Goal: Task Accomplishment & Management: Use online tool/utility

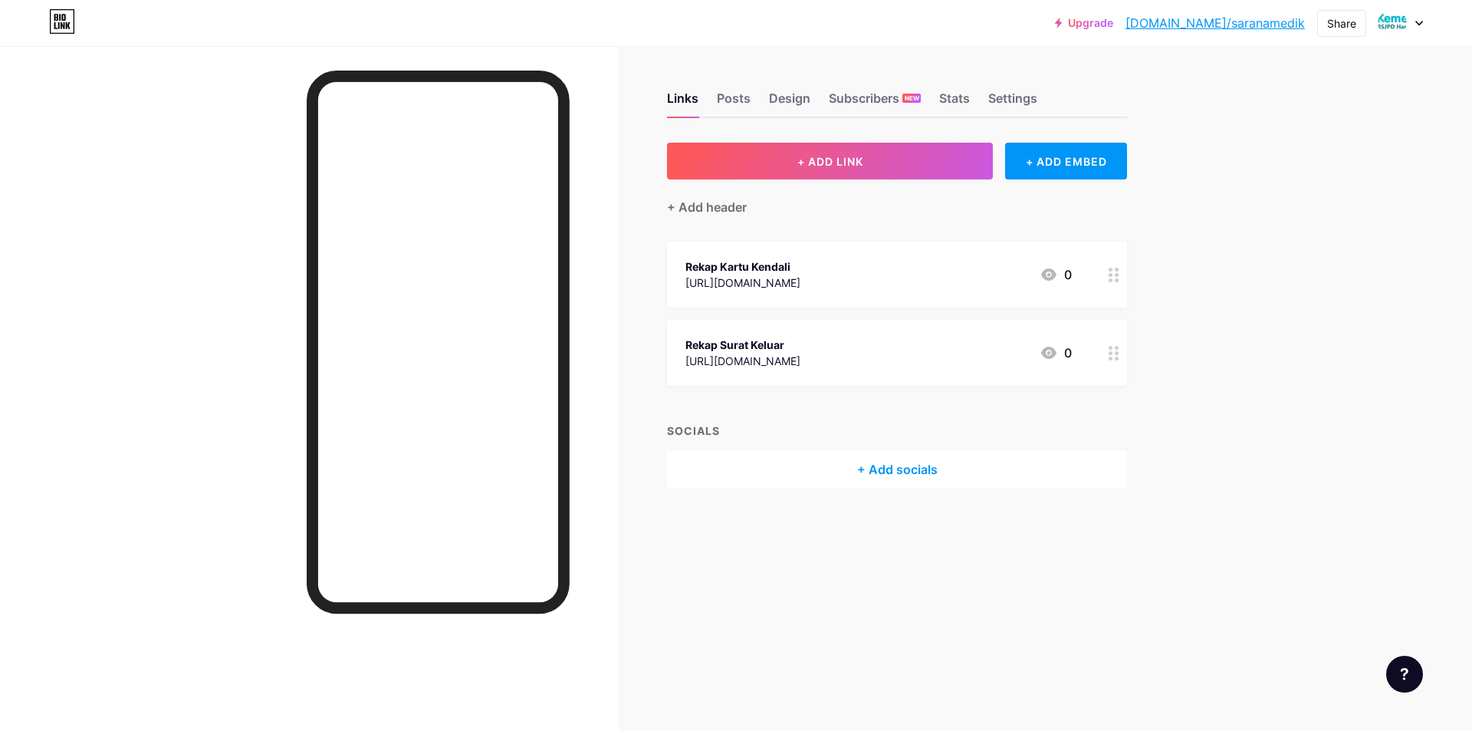
click at [800, 285] on div "[URL][DOMAIN_NAME]" at bounding box center [742, 282] width 115 height 16
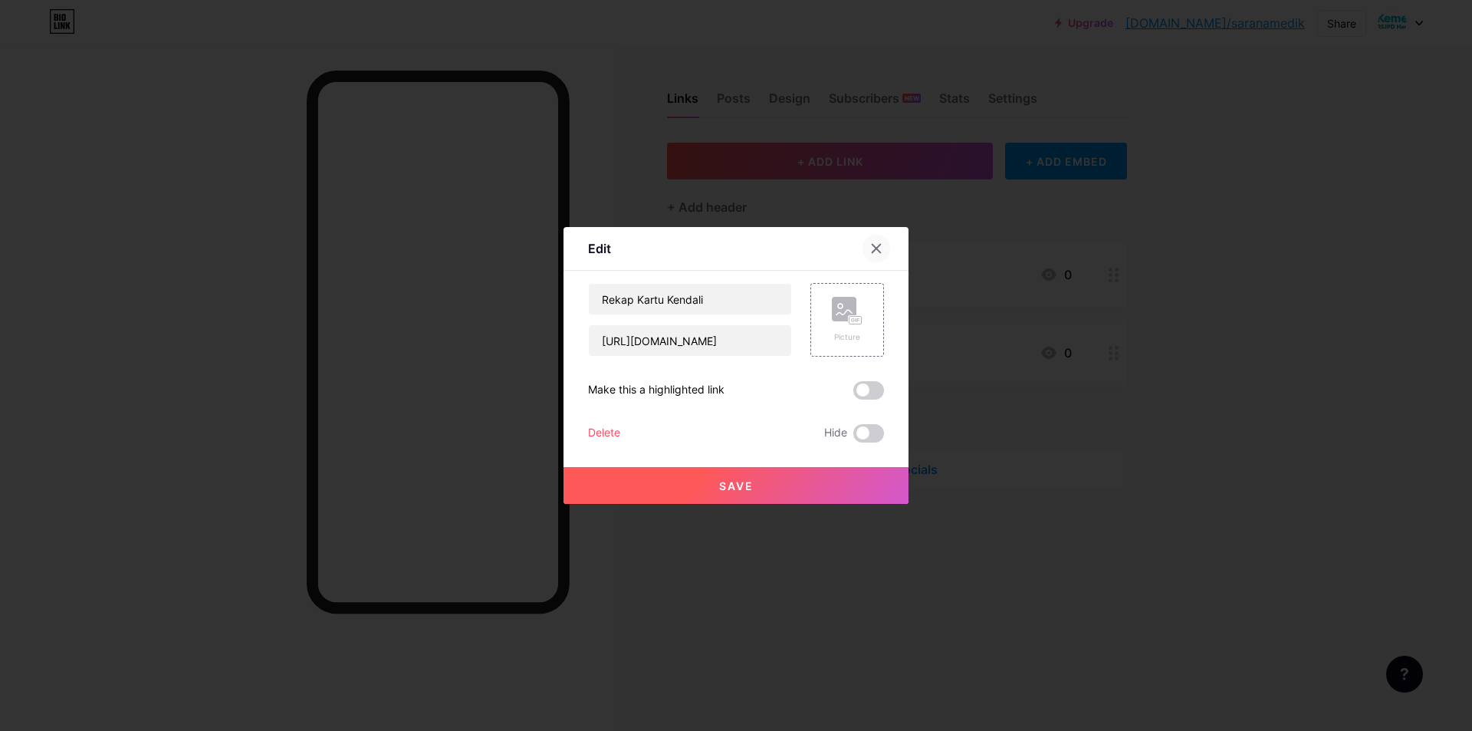
click at [874, 249] on icon at bounding box center [876, 248] width 12 height 12
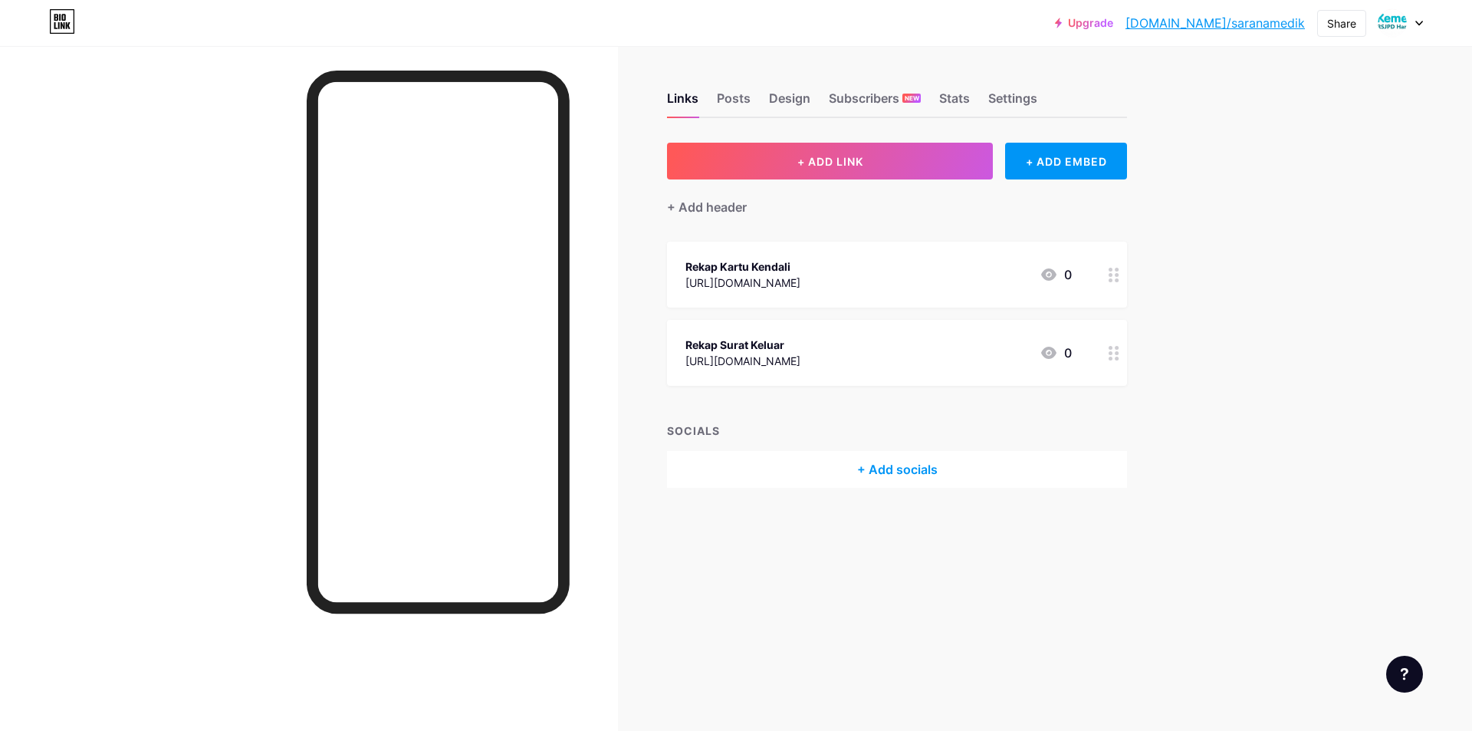
click at [1103, 274] on div at bounding box center [1114, 275] width 26 height 66
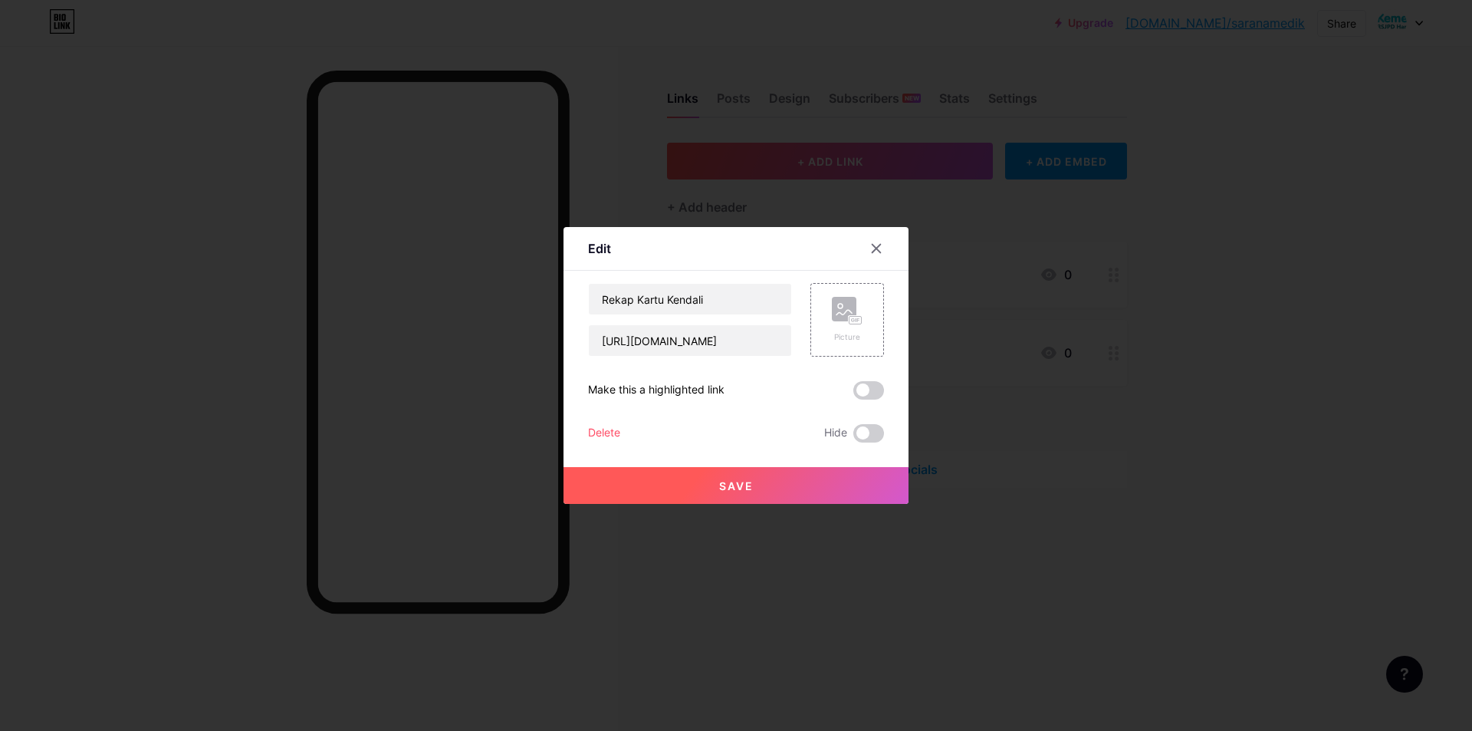
click at [855, 251] on div "Edit" at bounding box center [736, 253] width 345 height 36
click at [883, 244] on div at bounding box center [877, 249] width 28 height 28
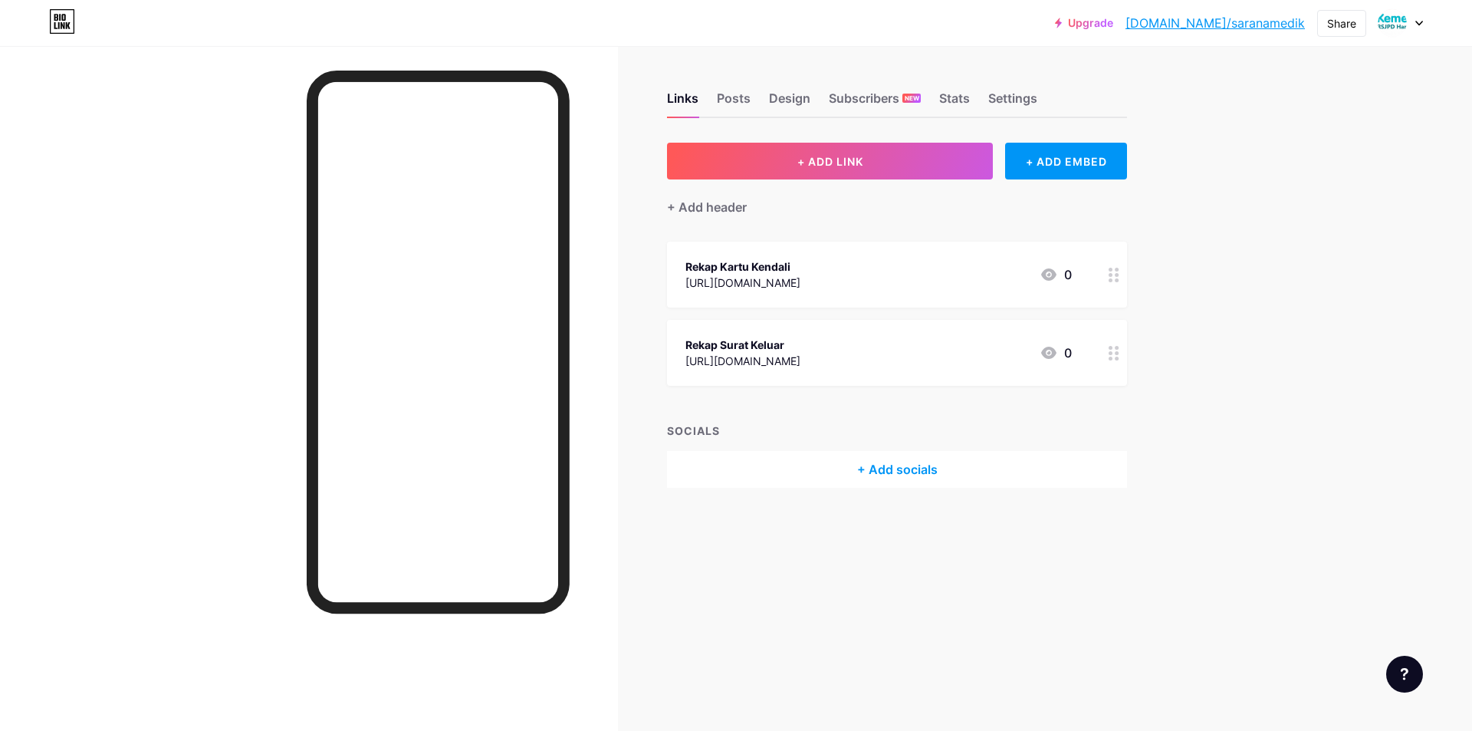
click at [1120, 281] on div at bounding box center [1114, 275] width 26 height 66
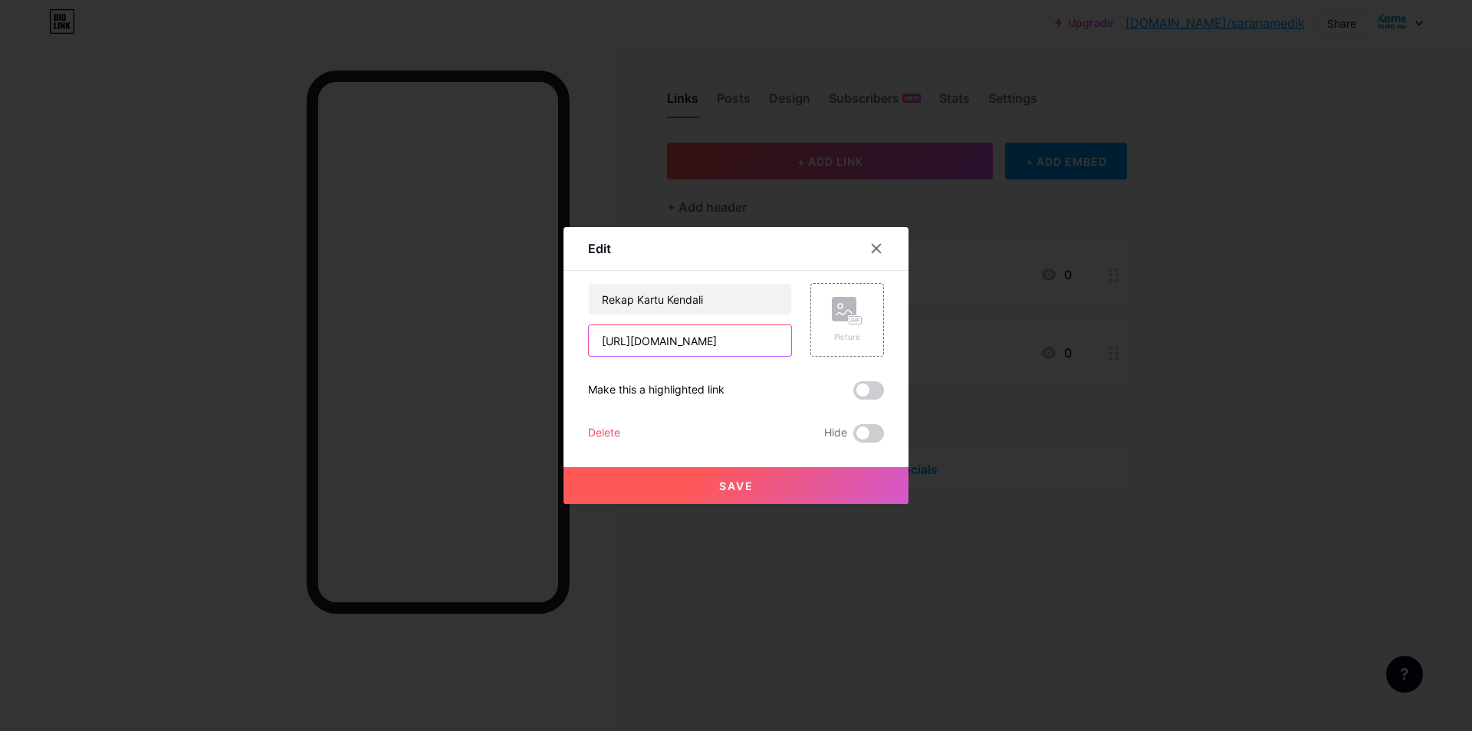
drag, startPoint x: 603, startPoint y: 339, endPoint x: 629, endPoint y: 340, distance: 26.1
click at [629, 340] on input "[URL][DOMAIN_NAME]" at bounding box center [690, 340] width 202 height 31
drag, startPoint x: 596, startPoint y: 339, endPoint x: 969, endPoint y: 349, distance: 373.5
click at [969, 349] on div "Edit Content YouTube Play YouTube video without leaving your page. ADD Vimeo Pl…" at bounding box center [736, 365] width 1472 height 731
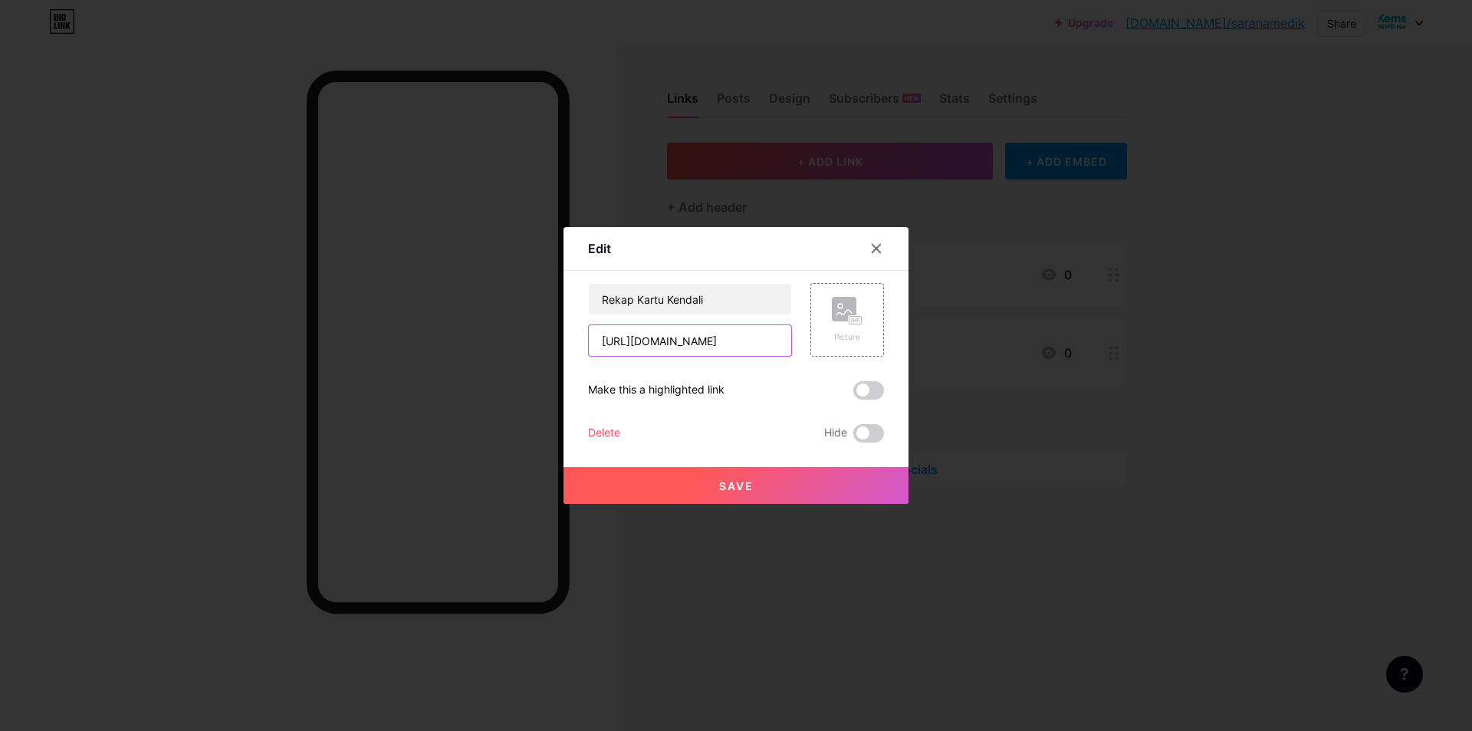
paste input "Eee7t-AwSIodQww99mWogLd135tBkQYE/edit?gid=1097892134#gid=1097892134"
type input "[URL][DOMAIN_NAME]"
click at [794, 486] on button "Save" at bounding box center [736, 485] width 345 height 37
